Goal: Find specific page/section: Find specific page/section

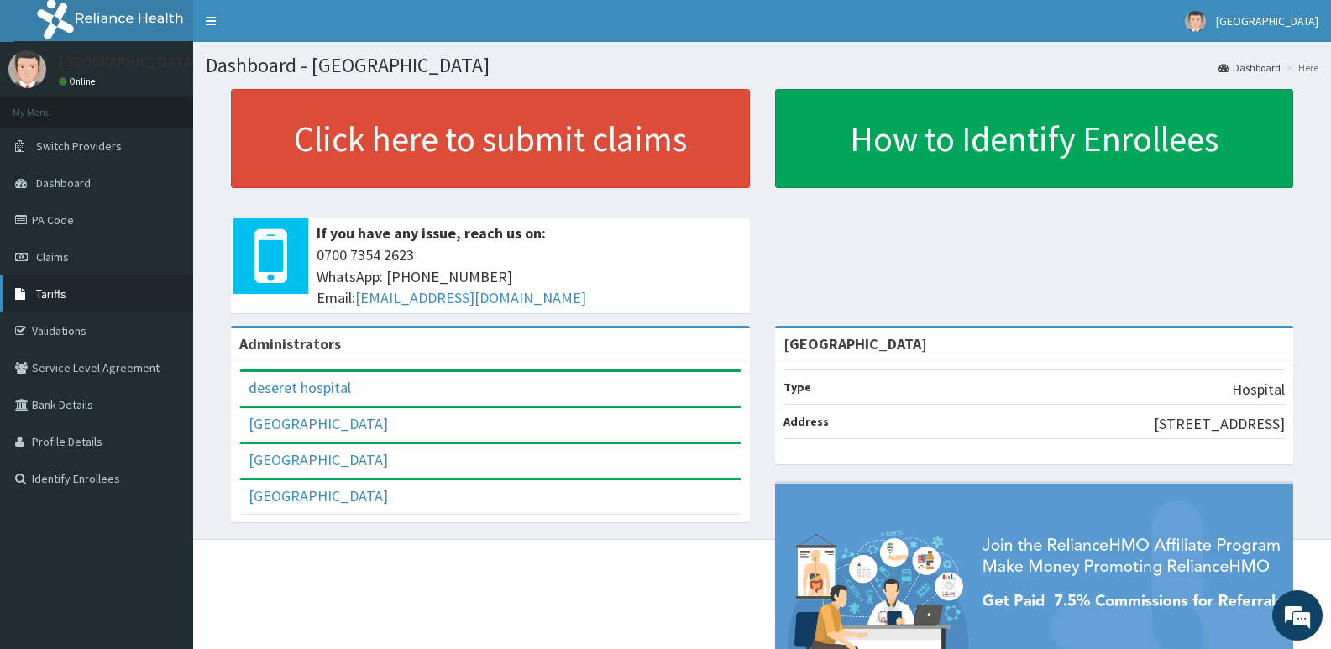
click at [103, 292] on link "Tariffs" at bounding box center [96, 293] width 193 height 37
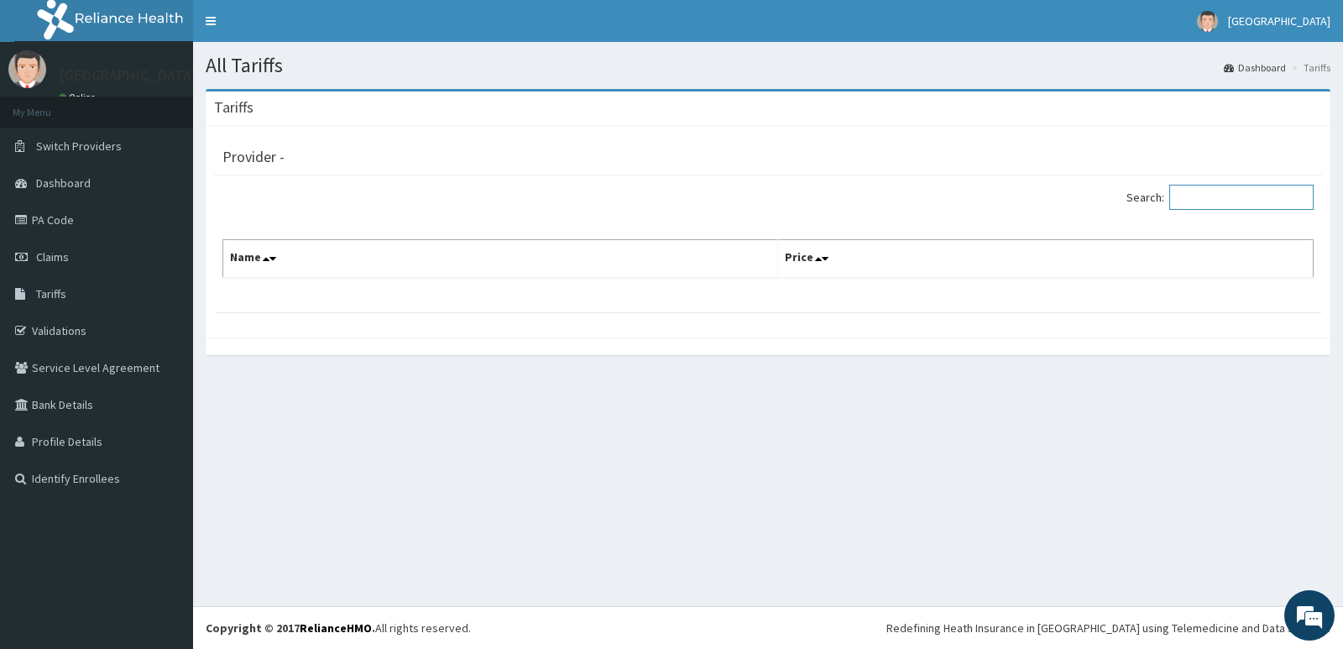
click at [1256, 210] on input "Search:" at bounding box center [1241, 197] width 144 height 25
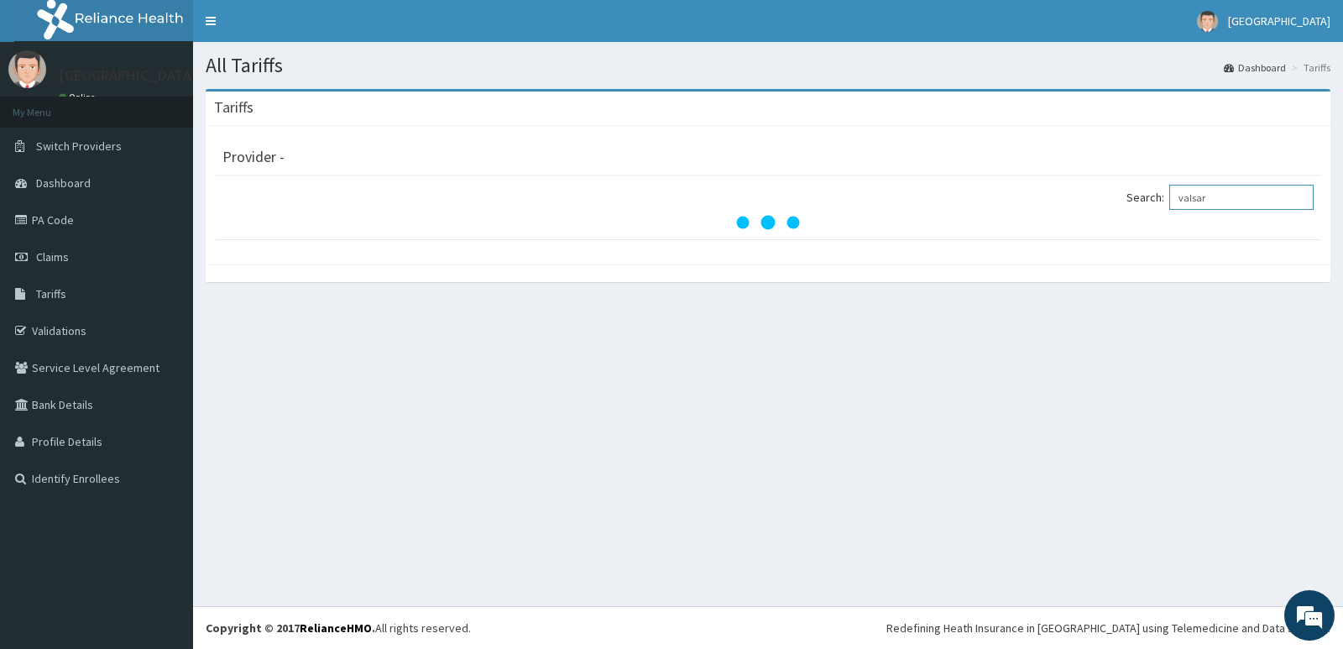
type input "valsar"
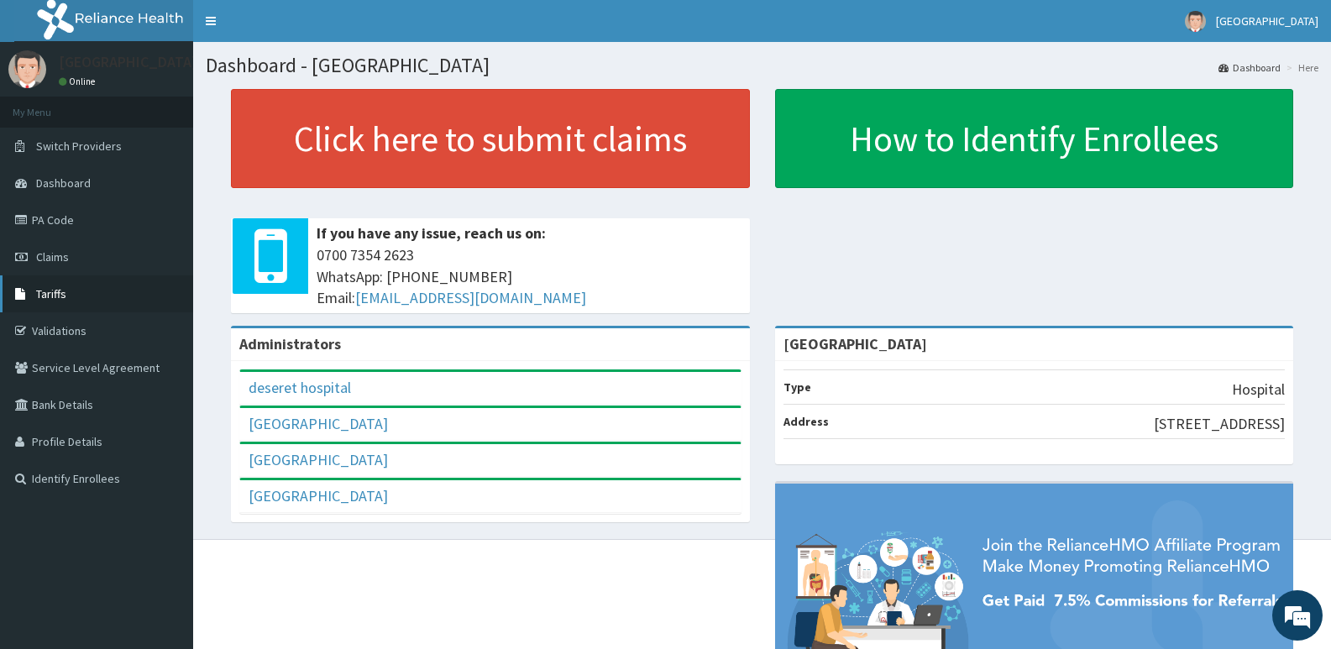
click at [99, 304] on link "Tariffs" at bounding box center [96, 293] width 193 height 37
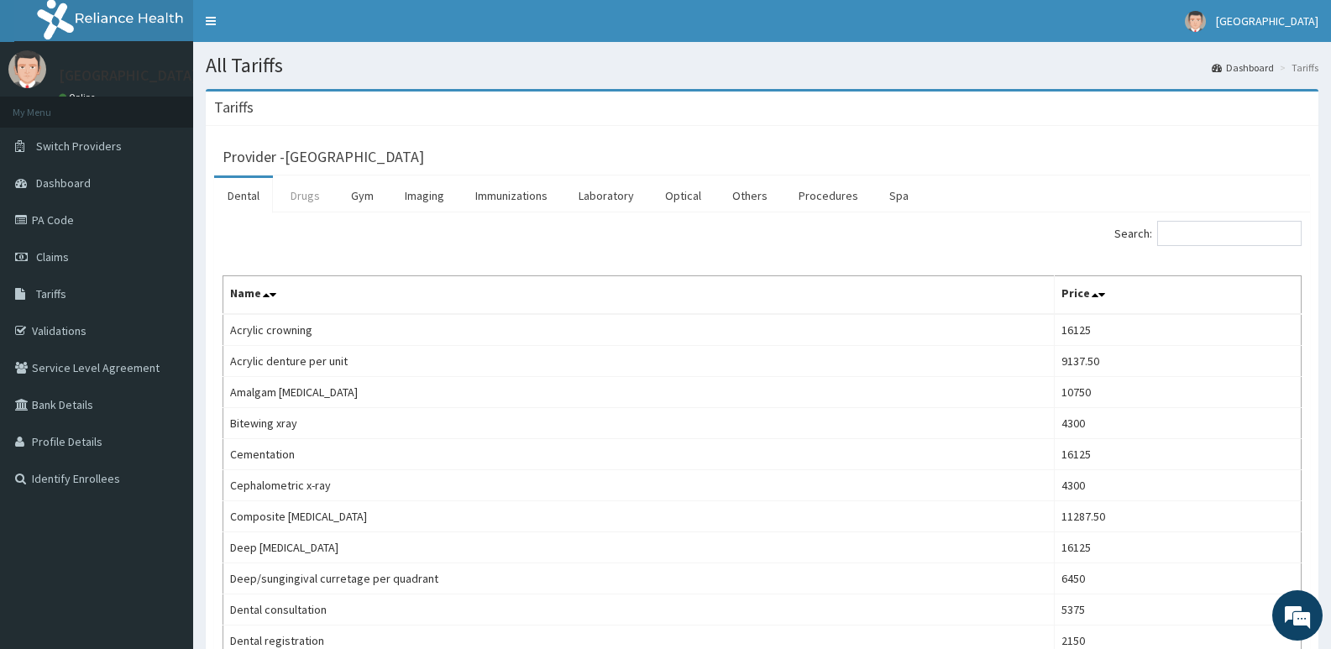
click at [311, 199] on link "Drugs" at bounding box center [305, 195] width 56 height 35
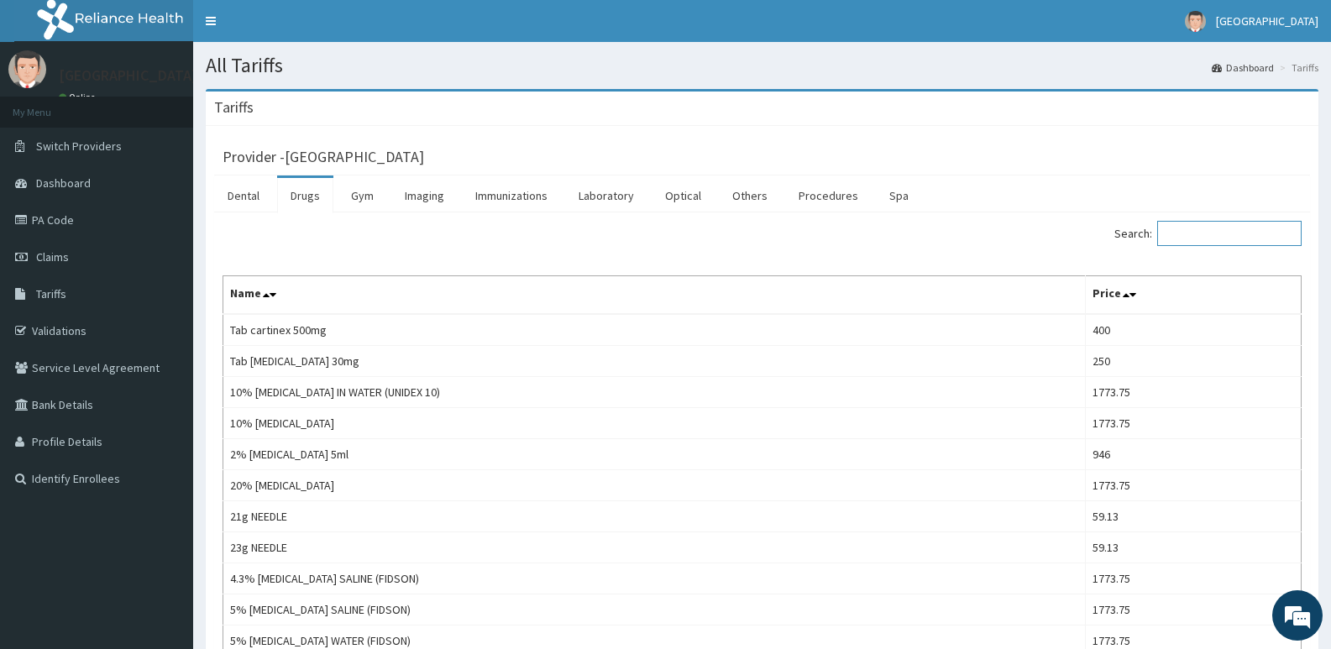
click at [1269, 241] on input "Search:" at bounding box center [1229, 233] width 144 height 25
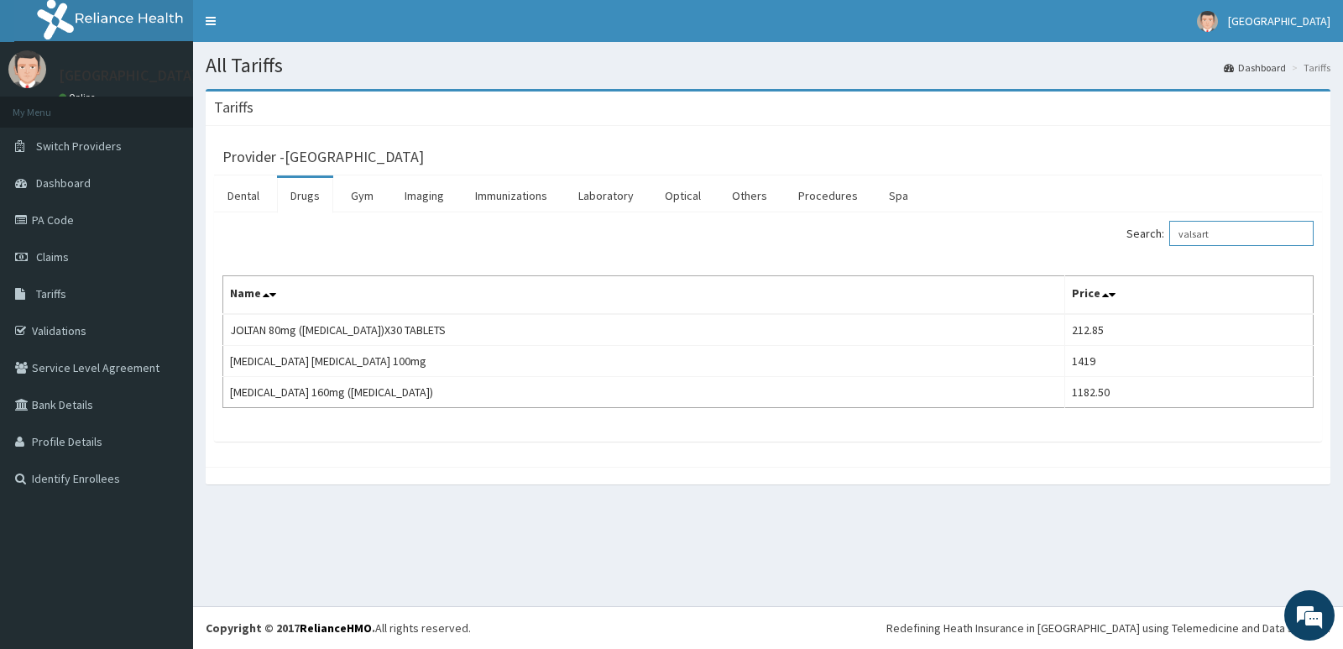
type input "valsart"
click at [630, 308] on th "Name" at bounding box center [644, 295] width 842 height 39
